Goal: Information Seeking & Learning: Check status

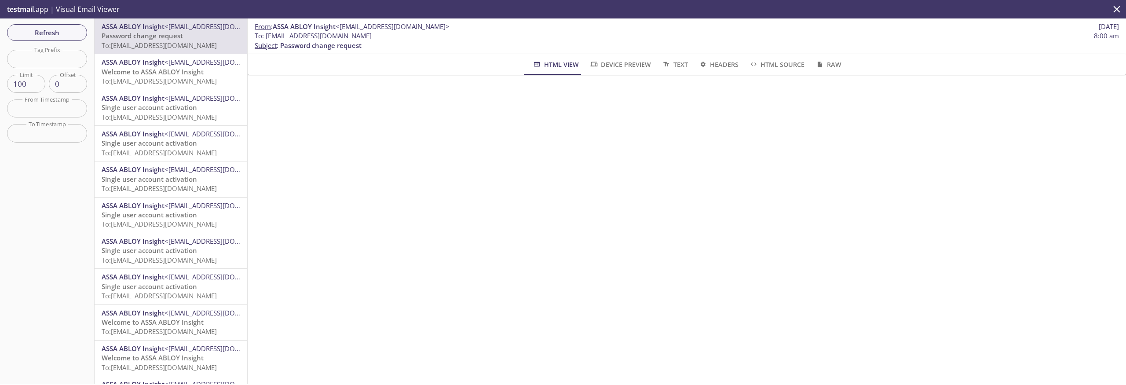
scroll to position [168, 0]
click at [1117, 12] on icon "close" at bounding box center [1116, 9] width 11 height 11
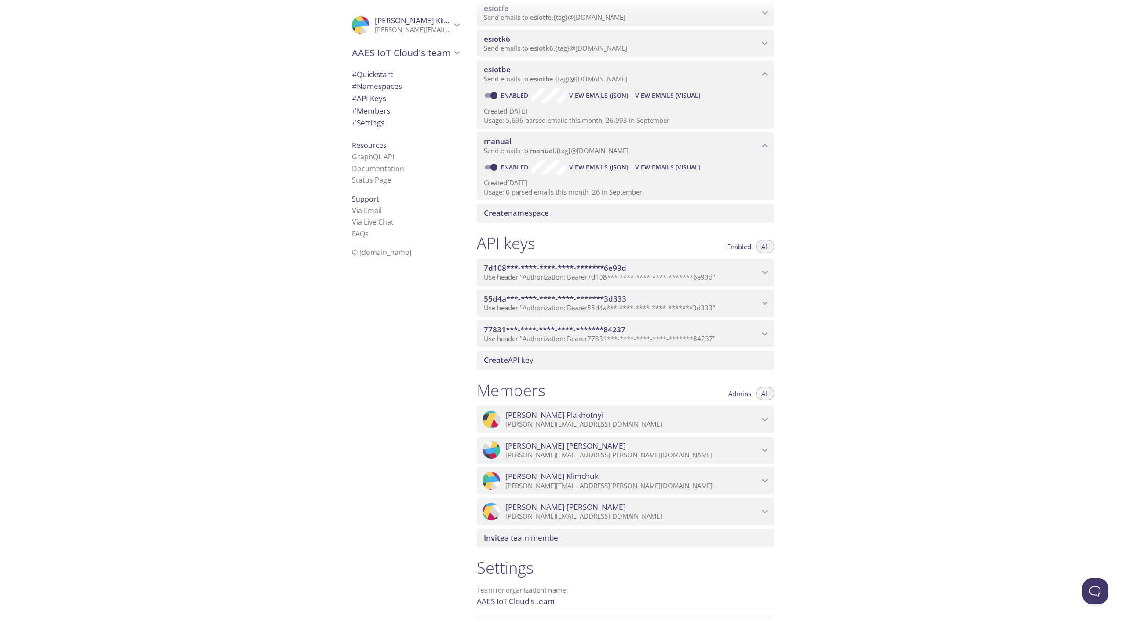
click at [659, 94] on span "View Emails (Visual)" at bounding box center [667, 95] width 65 height 11
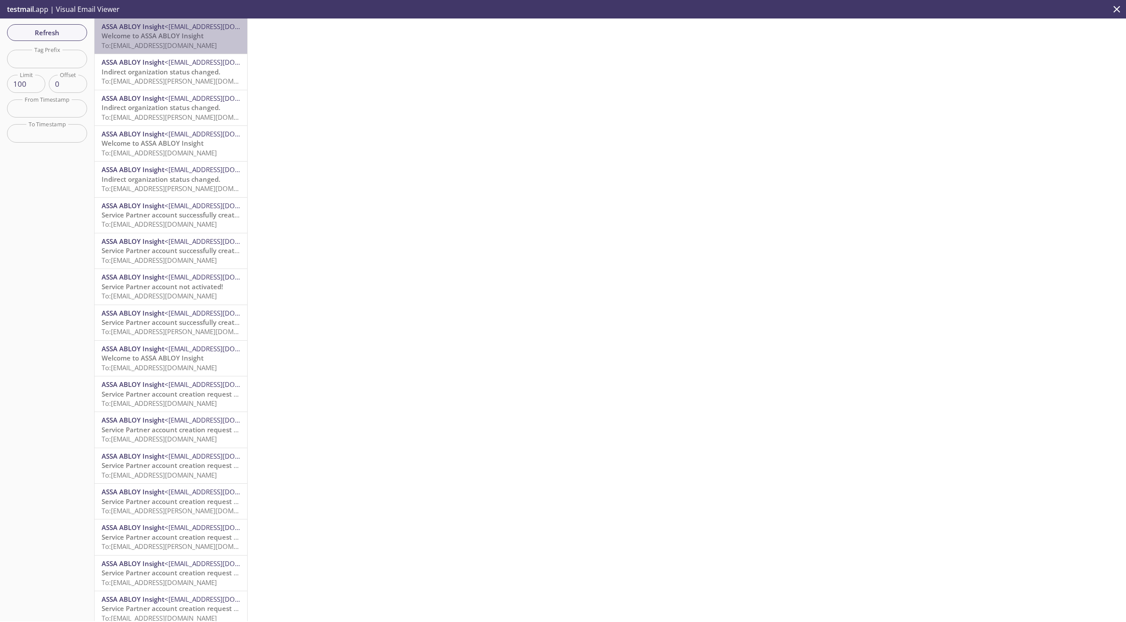
click at [173, 37] on span "Welcome to ASSA ABLOY Insight" at bounding box center [153, 35] width 102 height 9
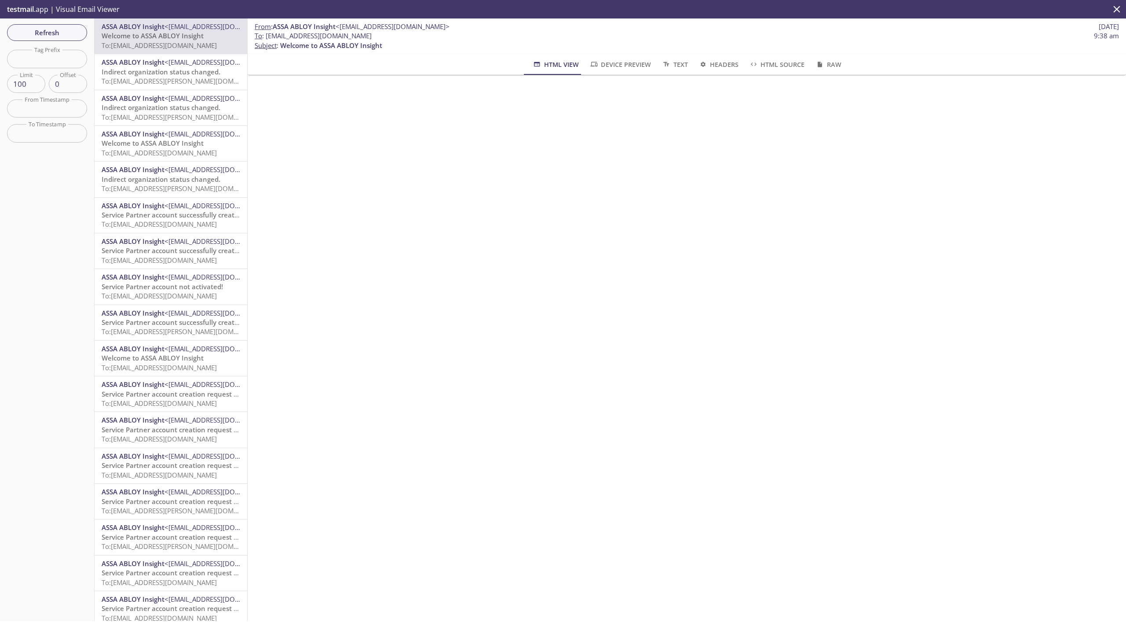
click at [165, 70] on span "Indirect organization status changed." at bounding box center [161, 71] width 119 height 9
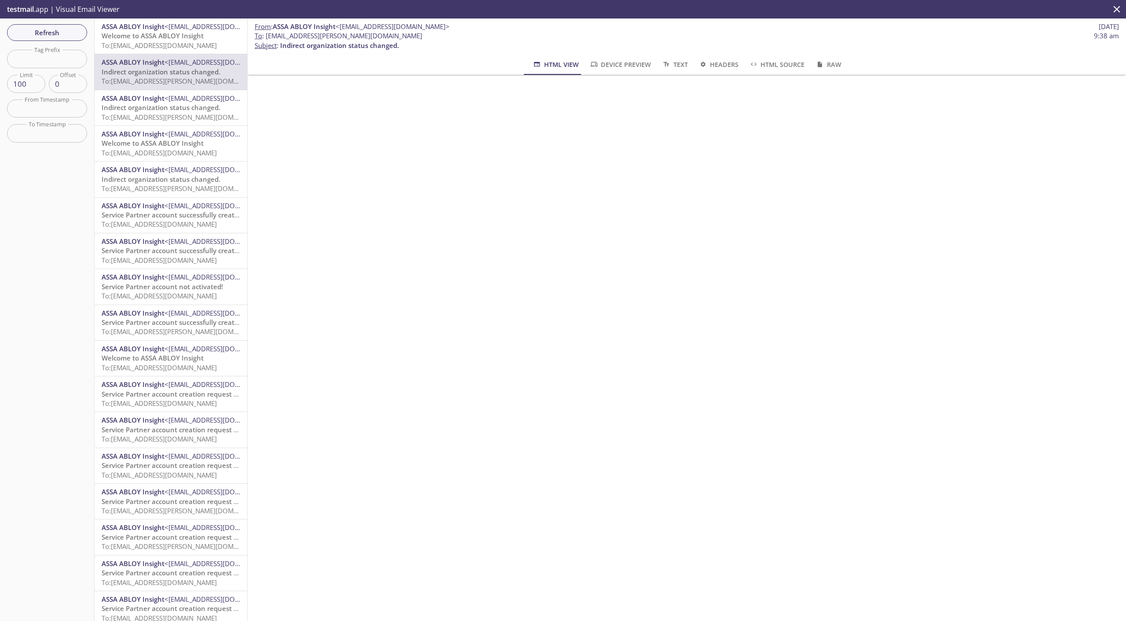
click at [168, 112] on span "Indirect organization status changed." at bounding box center [161, 107] width 119 height 9
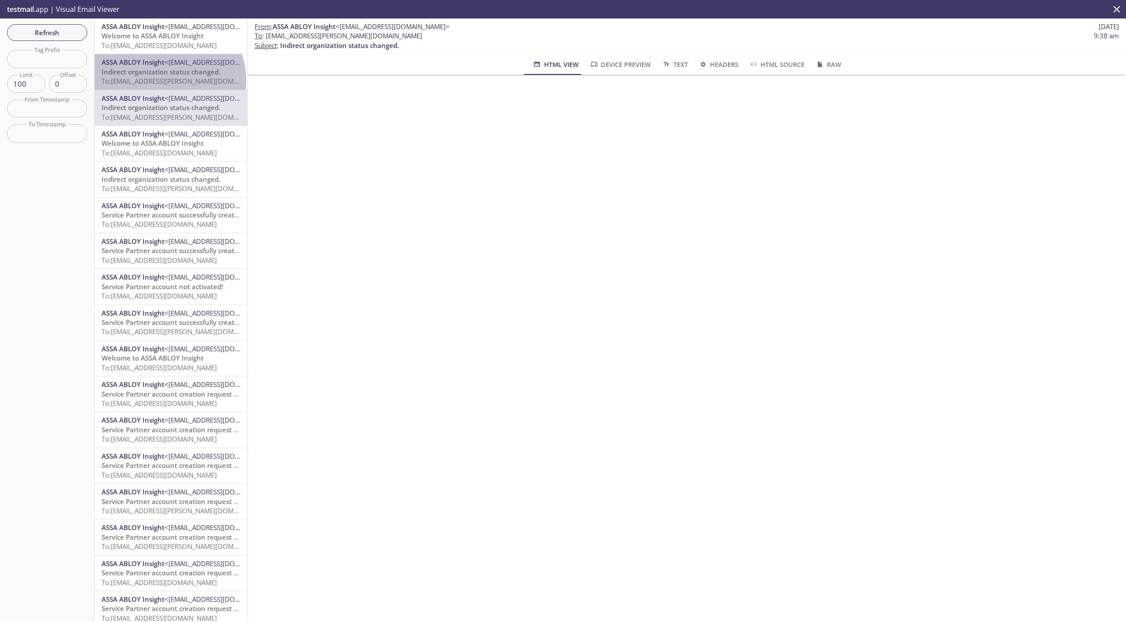
click at [168, 80] on span "To: [EMAIL_ADDRESS][PERSON_NAME][DOMAIN_NAME]" at bounding box center [185, 81] width 166 height 9
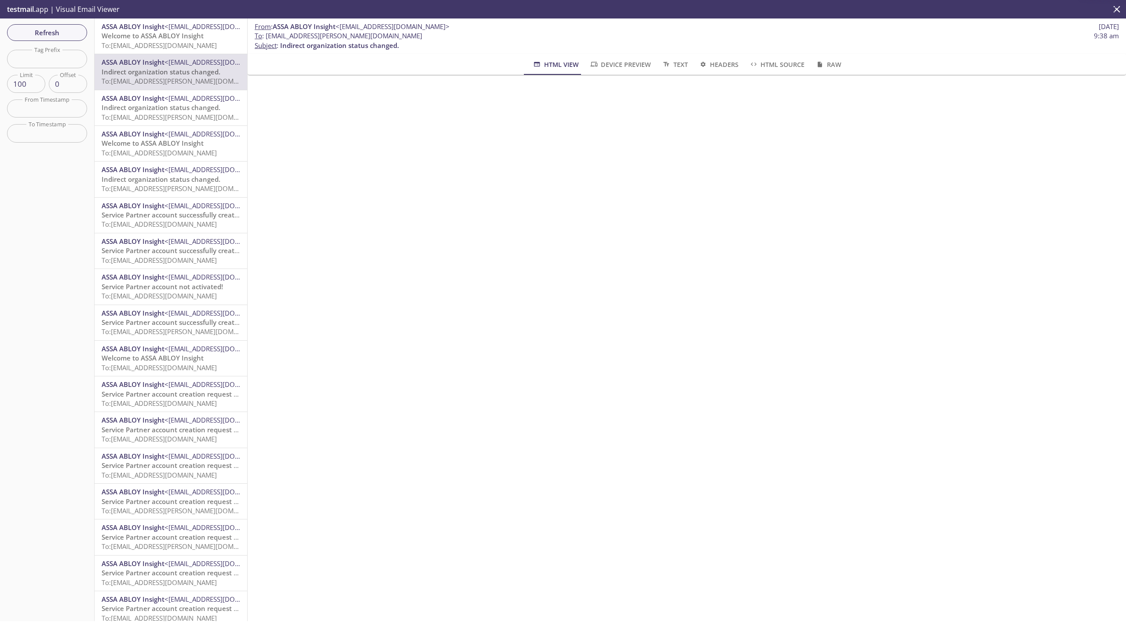
click at [163, 111] on span "Indirect organization status changed." at bounding box center [161, 107] width 119 height 9
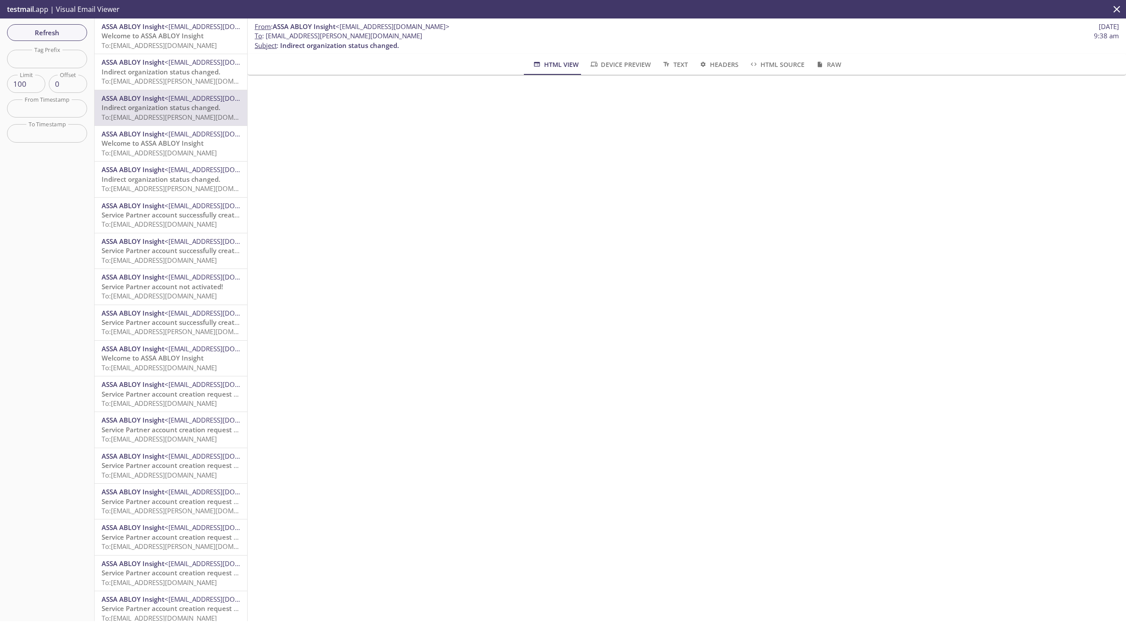
click at [165, 87] on div "ASSA ABLOY Insight <[EMAIL_ADDRESS][DOMAIN_NAME]> Indirect organization status …" at bounding box center [171, 71] width 153 height 35
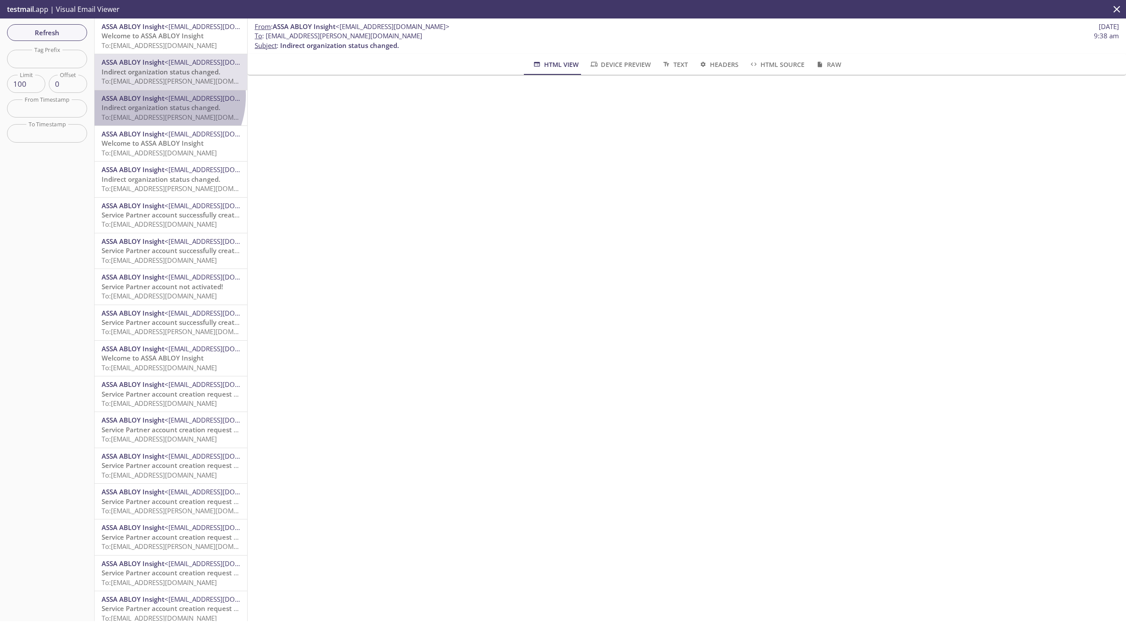
click at [149, 96] on span "ASSA ABLOY Insight" at bounding box center [133, 98] width 63 height 9
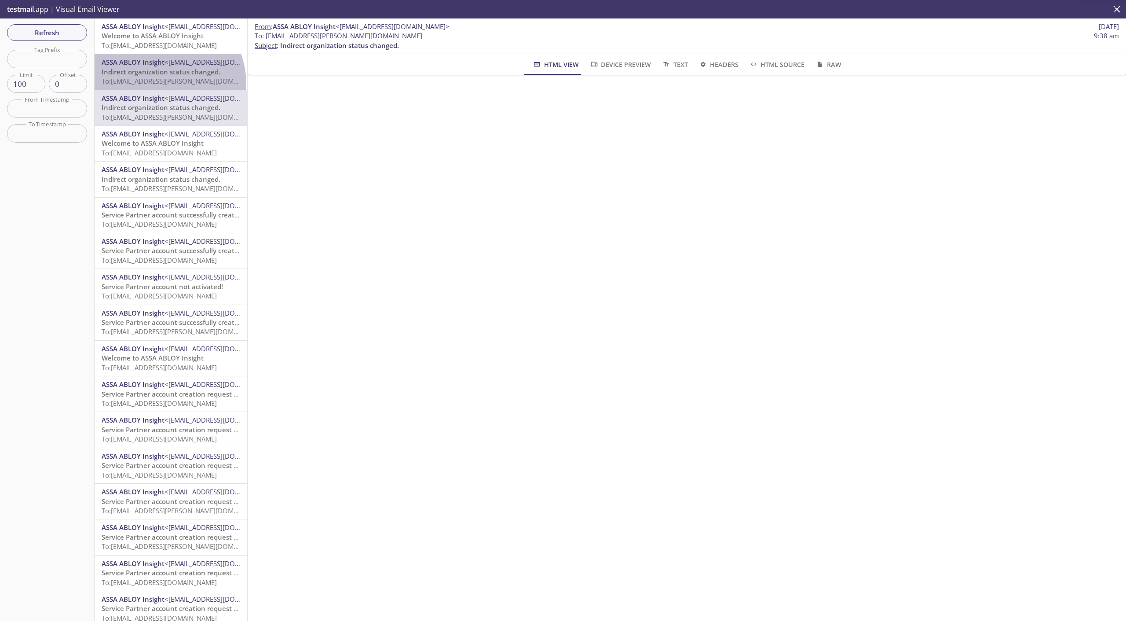
click at [152, 84] on span "To: [EMAIL_ADDRESS][PERSON_NAME][DOMAIN_NAME]" at bounding box center [185, 81] width 166 height 9
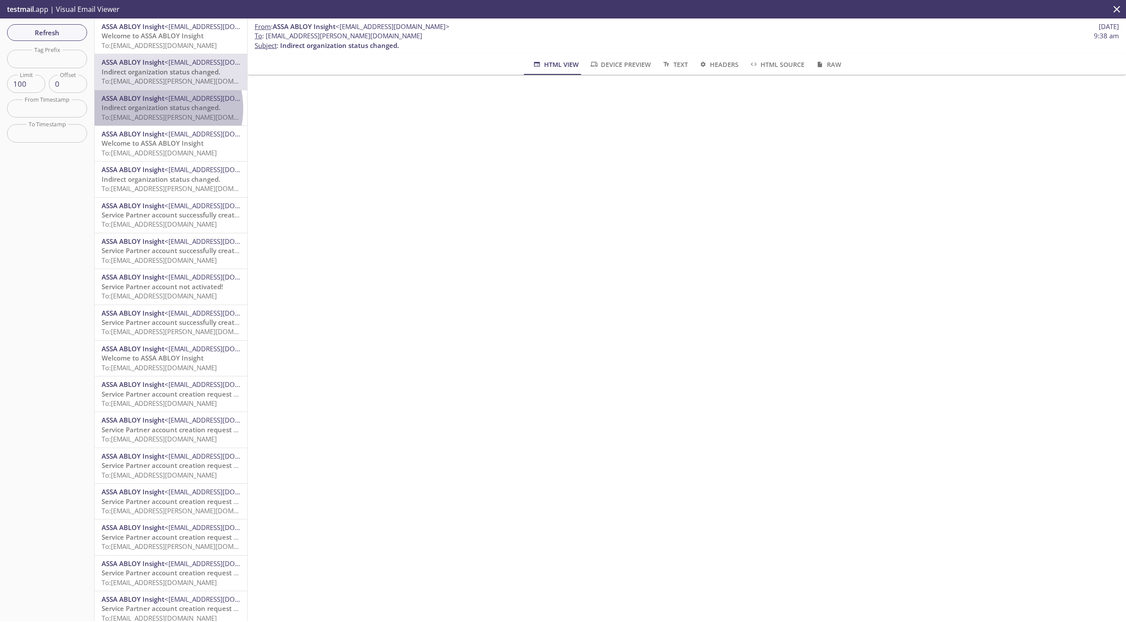
click at [152, 109] on span "Indirect organization status changed." at bounding box center [161, 107] width 119 height 9
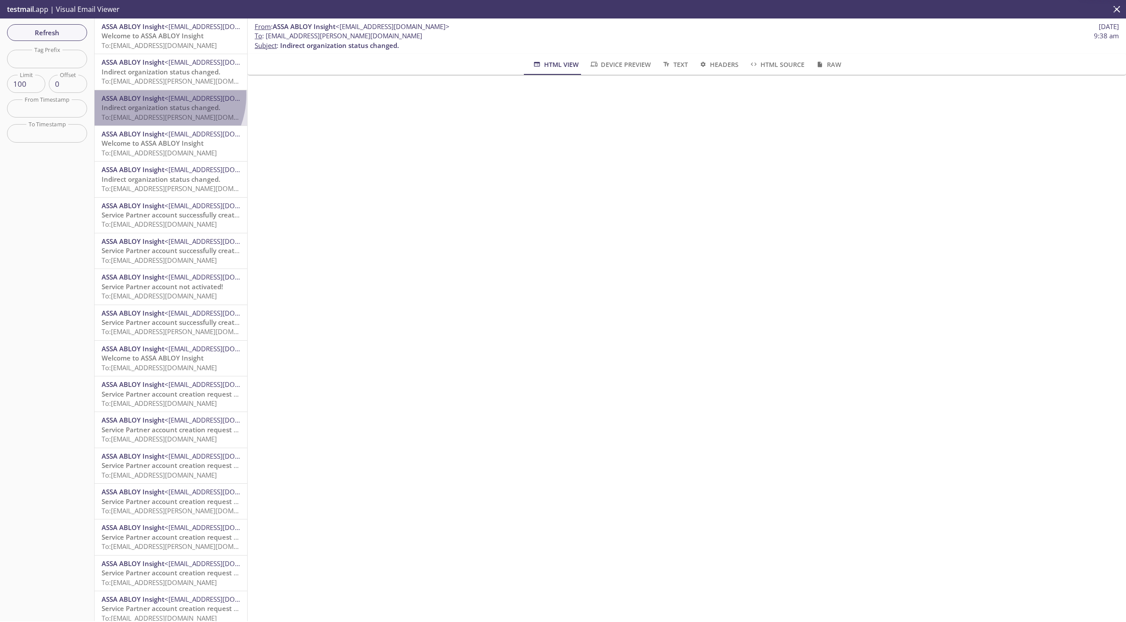
click at [156, 95] on span "ASSA ABLOY Insight" at bounding box center [133, 98] width 63 height 9
click at [165, 73] on span "Indirect organization status changed." at bounding box center [161, 71] width 119 height 9
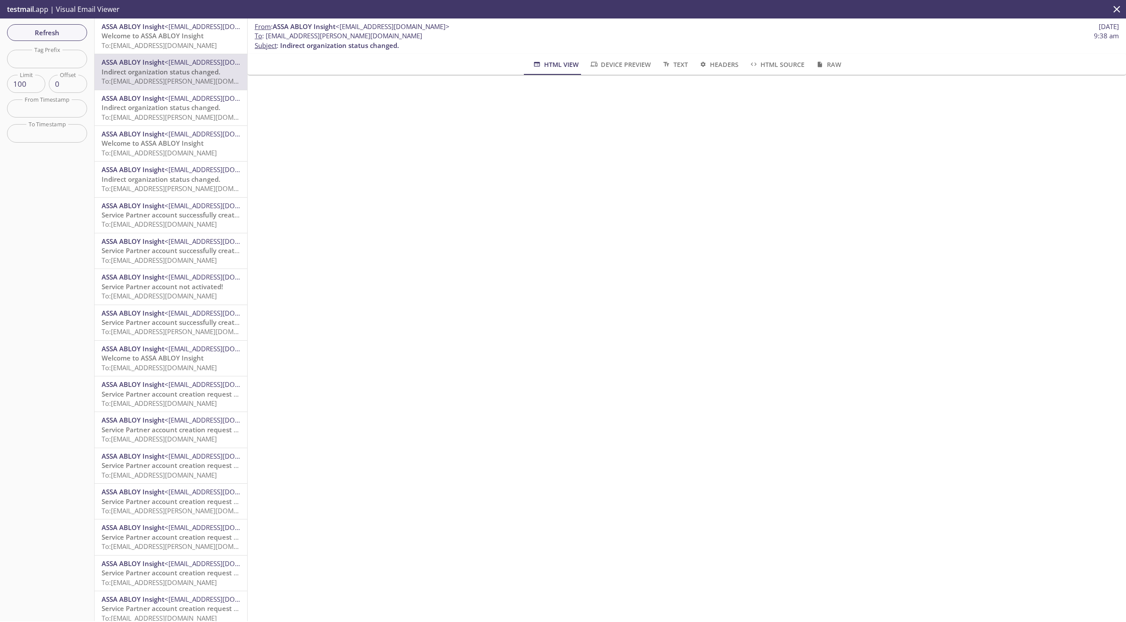
click at [159, 114] on span "To: [EMAIL_ADDRESS][PERSON_NAME][DOMAIN_NAME]" at bounding box center [185, 117] width 166 height 9
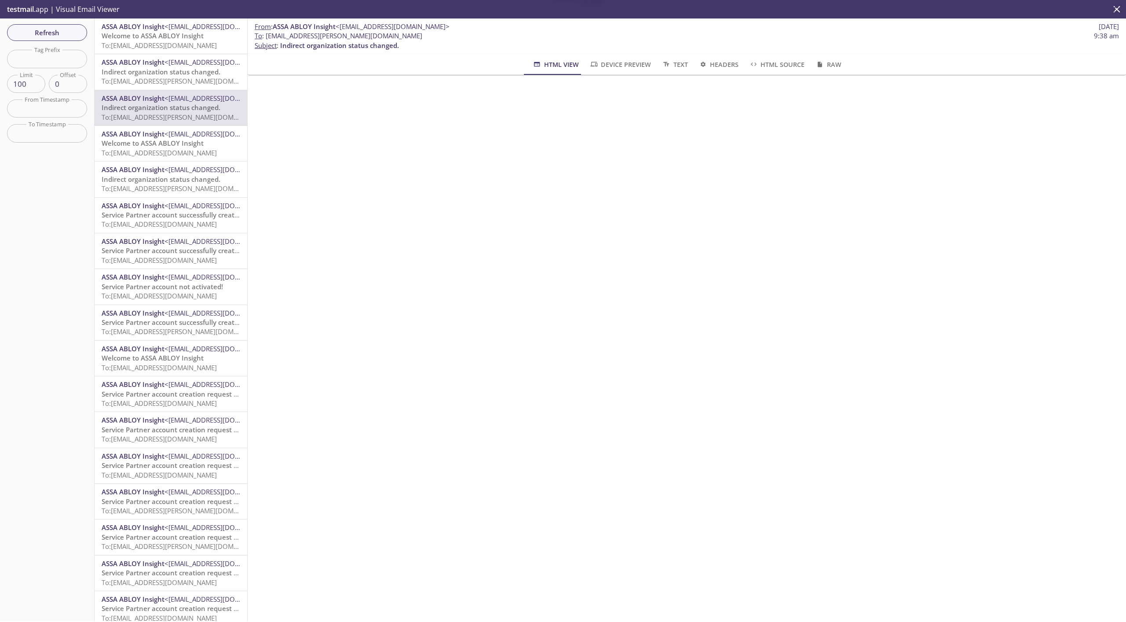
click at [163, 92] on div "ASSA ABLOY Insight <[EMAIL_ADDRESS][DOMAIN_NAME]> Indirect organization status …" at bounding box center [171, 107] width 153 height 35
click at [183, 73] on span "Indirect organization status changed." at bounding box center [161, 71] width 119 height 9
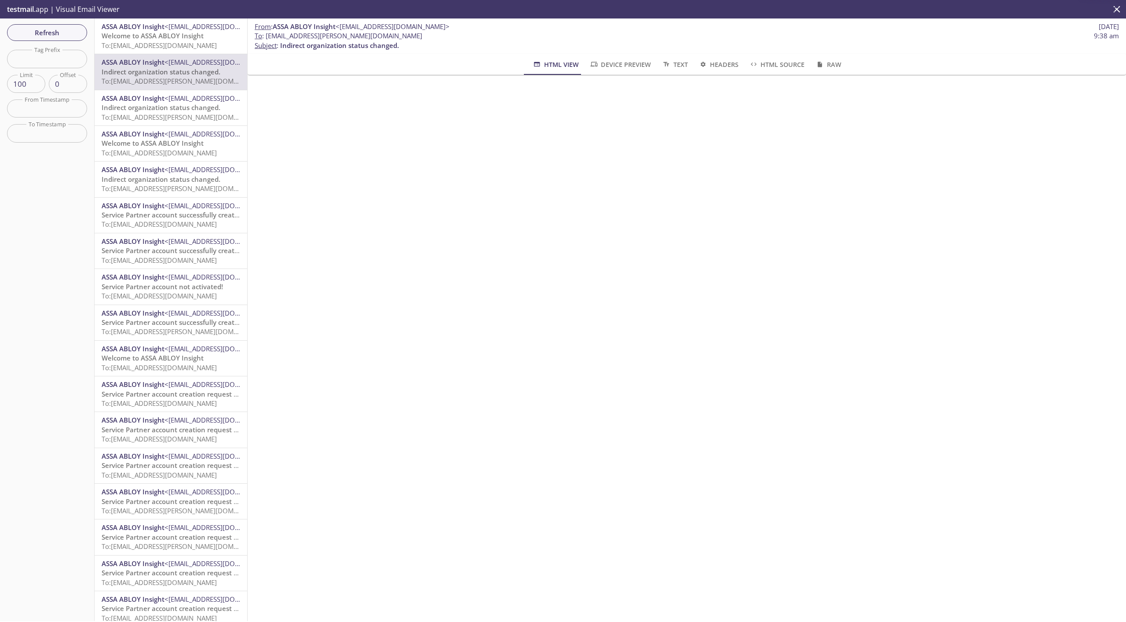
click at [174, 118] on span "To: [EMAIL_ADDRESS][PERSON_NAME][DOMAIN_NAME]" at bounding box center [185, 117] width 166 height 9
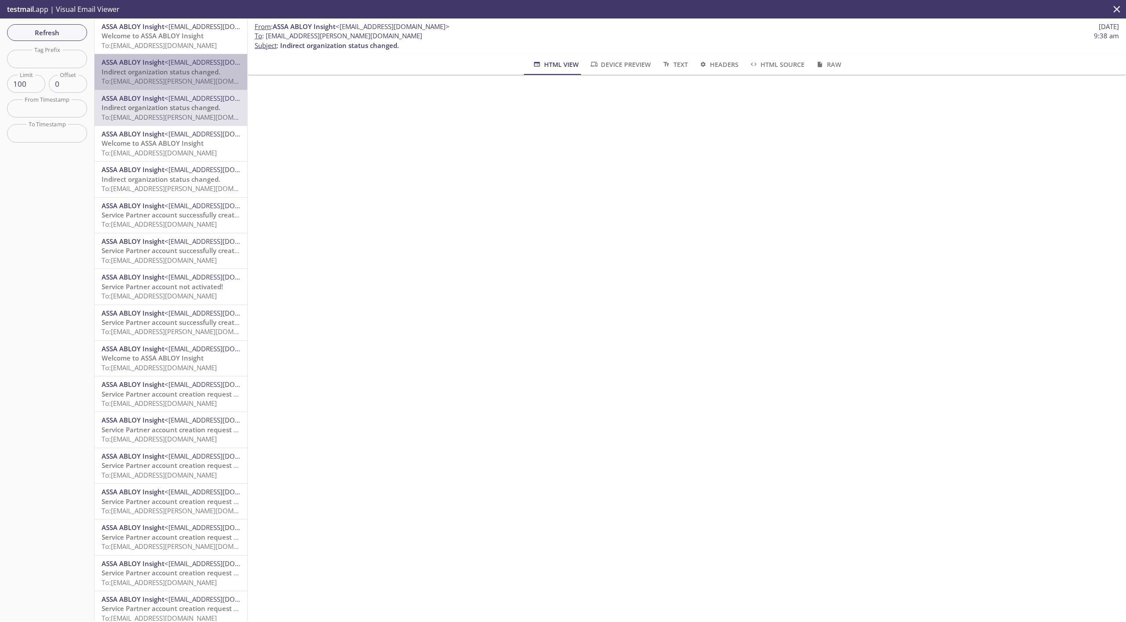
click at [190, 72] on span "Indirect organization status changed." at bounding box center [161, 71] width 119 height 9
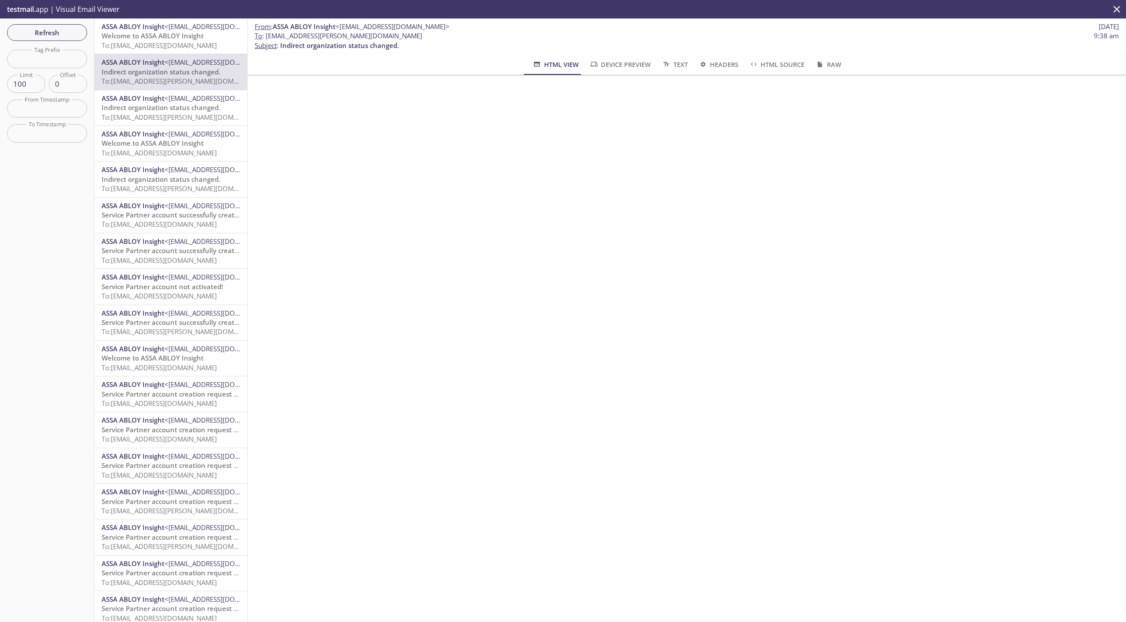
click at [187, 85] on span "To: [EMAIL_ADDRESS][PERSON_NAME][DOMAIN_NAME]" at bounding box center [185, 81] width 166 height 9
click at [188, 105] on span "Indirect organization status changed." at bounding box center [161, 107] width 119 height 9
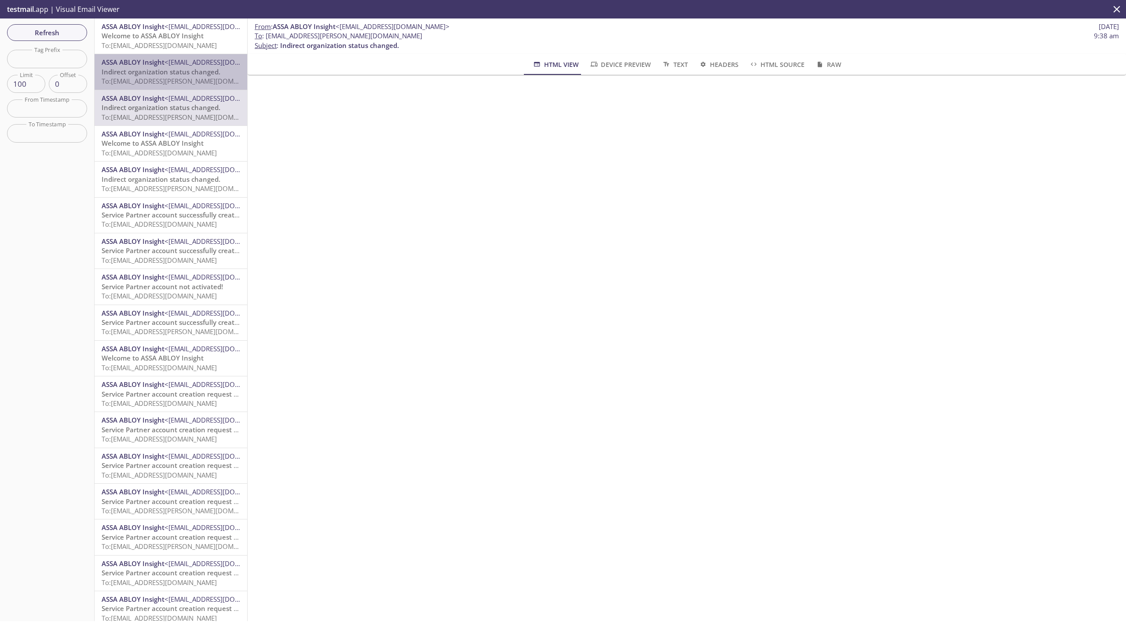
click at [185, 77] on span "To: [EMAIL_ADDRESS][PERSON_NAME][DOMAIN_NAME]" at bounding box center [185, 81] width 166 height 9
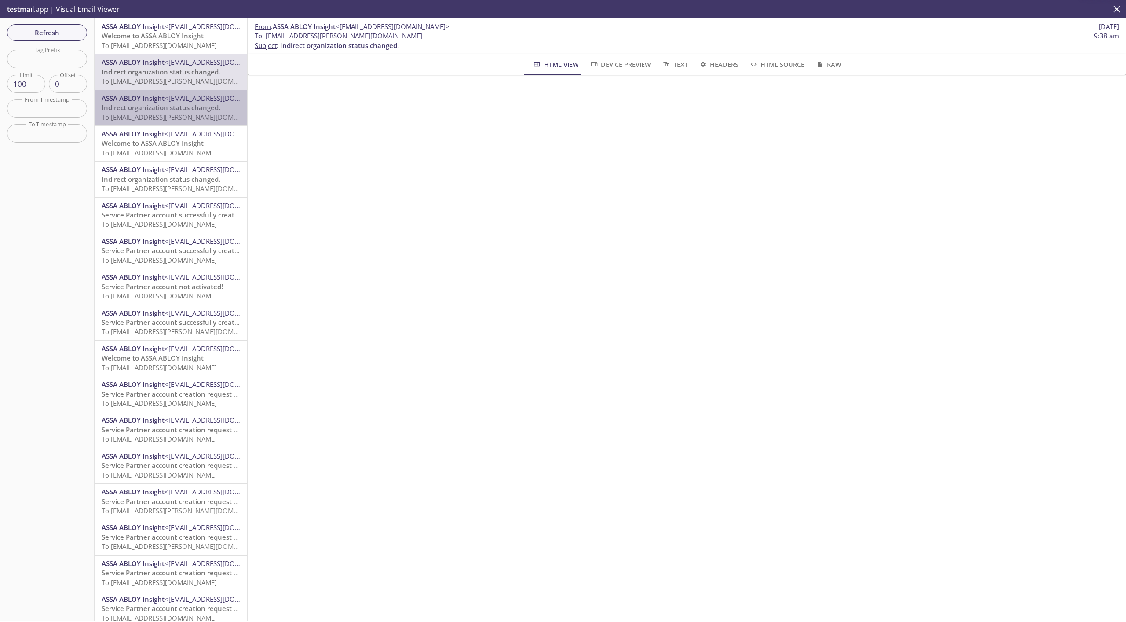
click at [186, 106] on span "Indirect organization status changed." at bounding box center [161, 107] width 119 height 9
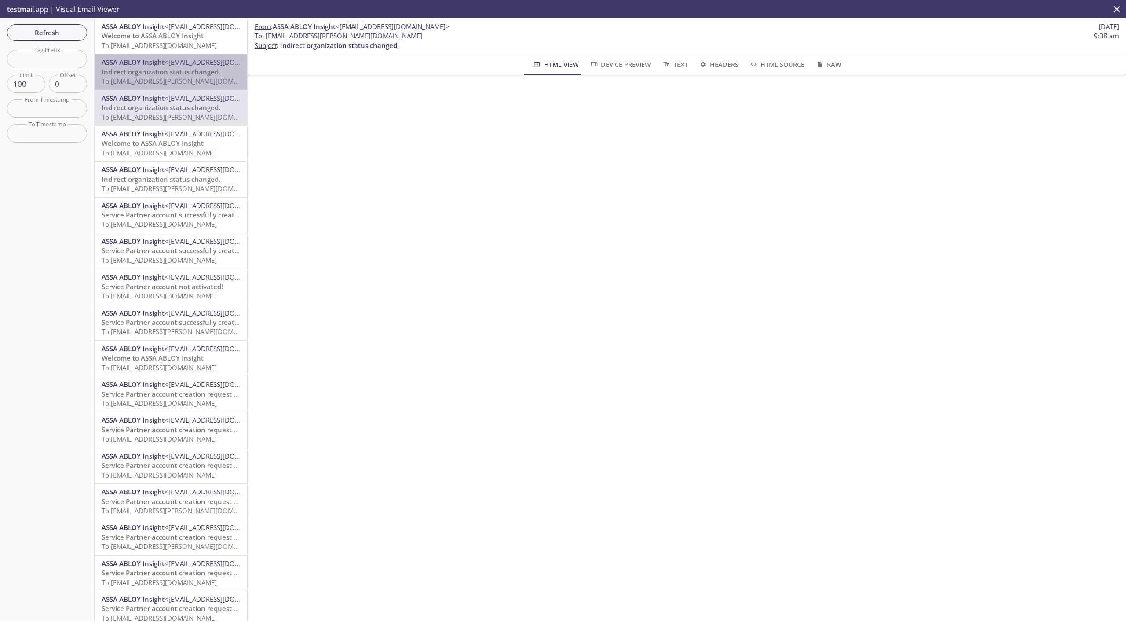
click at [189, 84] on span "To: [EMAIL_ADDRESS][PERSON_NAME][DOMAIN_NAME]" at bounding box center [185, 81] width 166 height 9
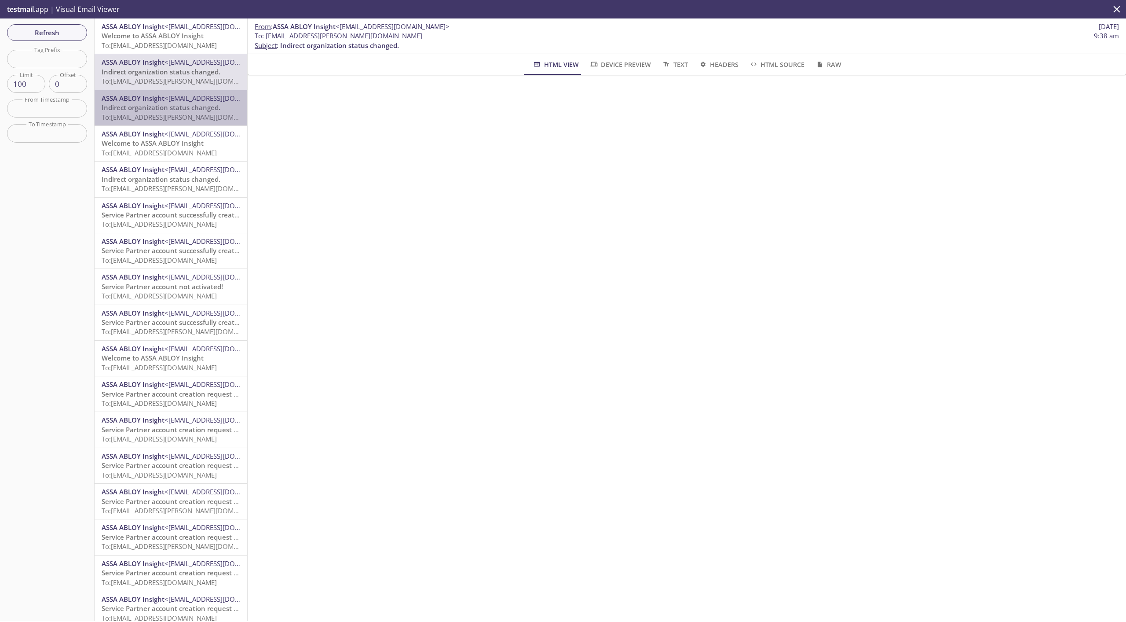
click at [192, 105] on span "Indirect organization status changed." at bounding box center [161, 107] width 119 height 9
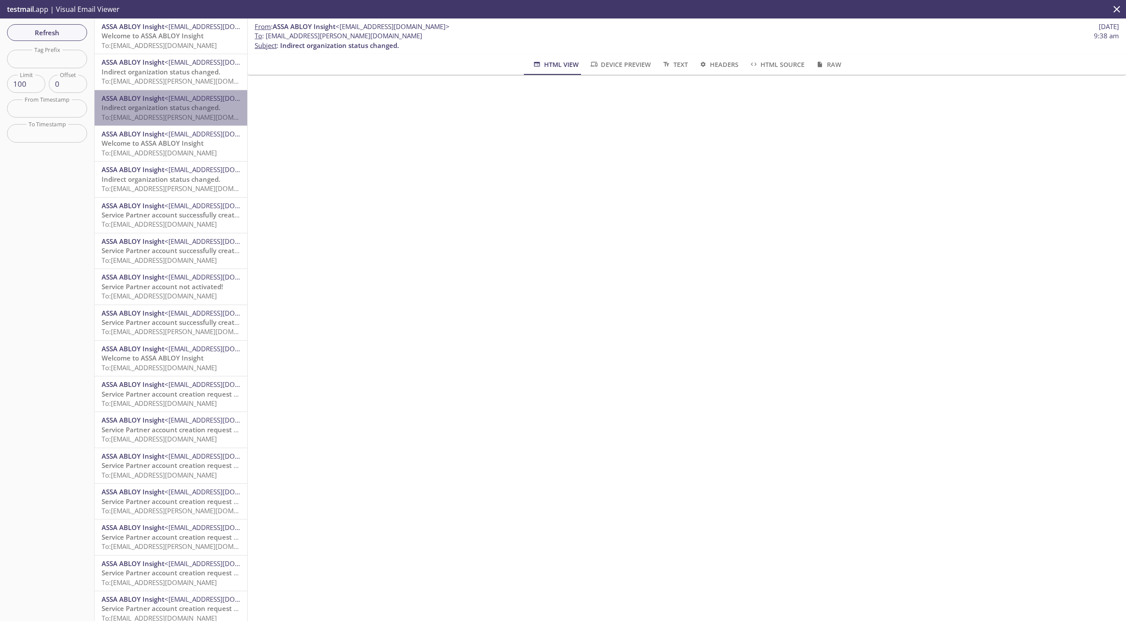
click at [183, 115] on span "To: [EMAIL_ADDRESS][PERSON_NAME][DOMAIN_NAME]" at bounding box center [185, 117] width 166 height 9
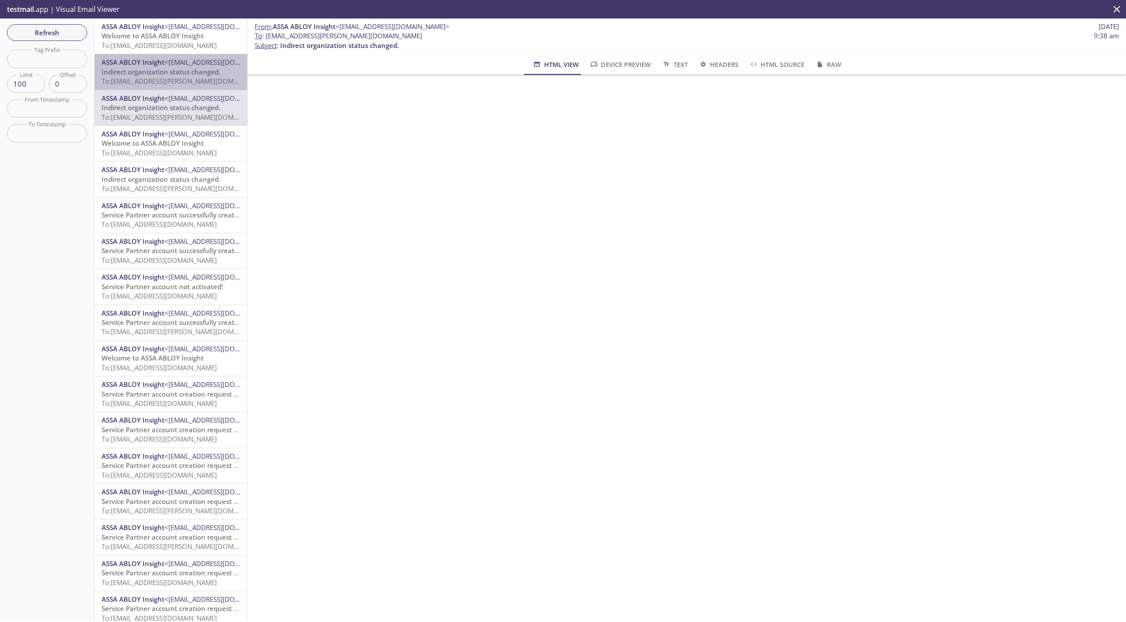
click at [175, 61] on span "<[EMAIL_ADDRESS][DOMAIN_NAME]>" at bounding box center [222, 62] width 114 height 9
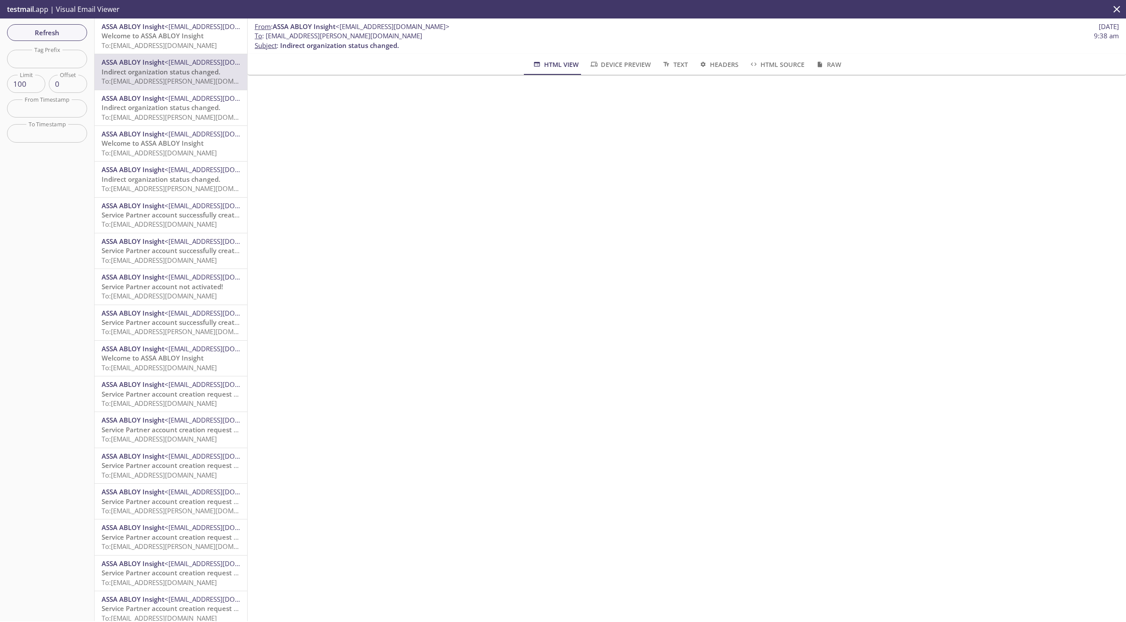
click at [166, 106] on span "Indirect organization status changed." at bounding box center [161, 107] width 119 height 9
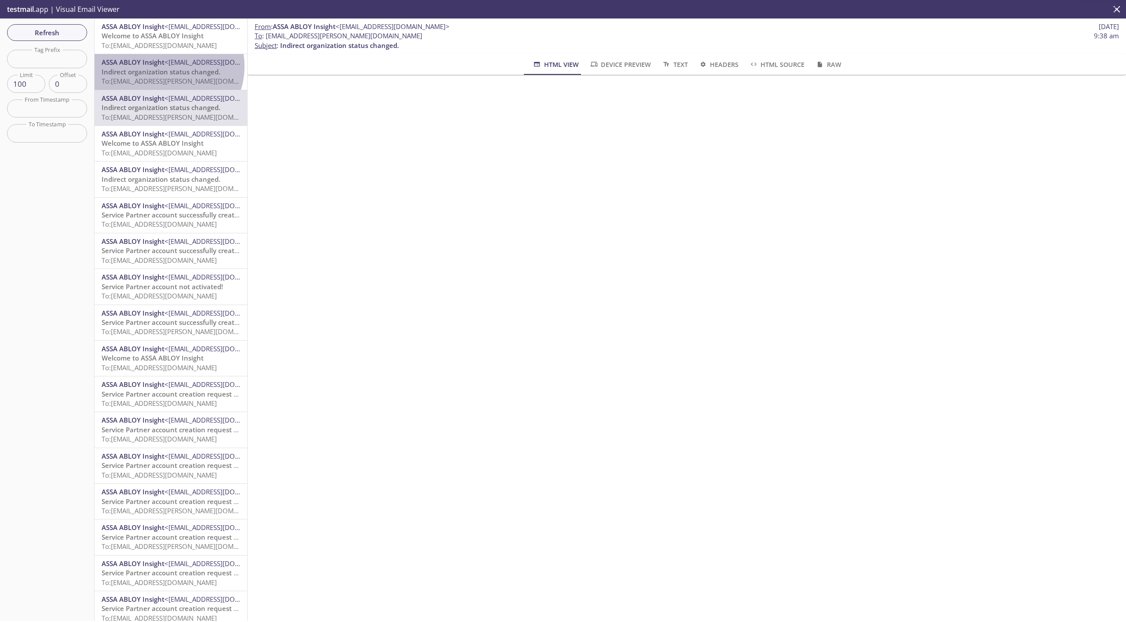
click at [167, 66] on span "<[EMAIL_ADDRESS][DOMAIN_NAME]>" at bounding box center [222, 62] width 114 height 9
